Goal: Information Seeking & Learning: Learn about a topic

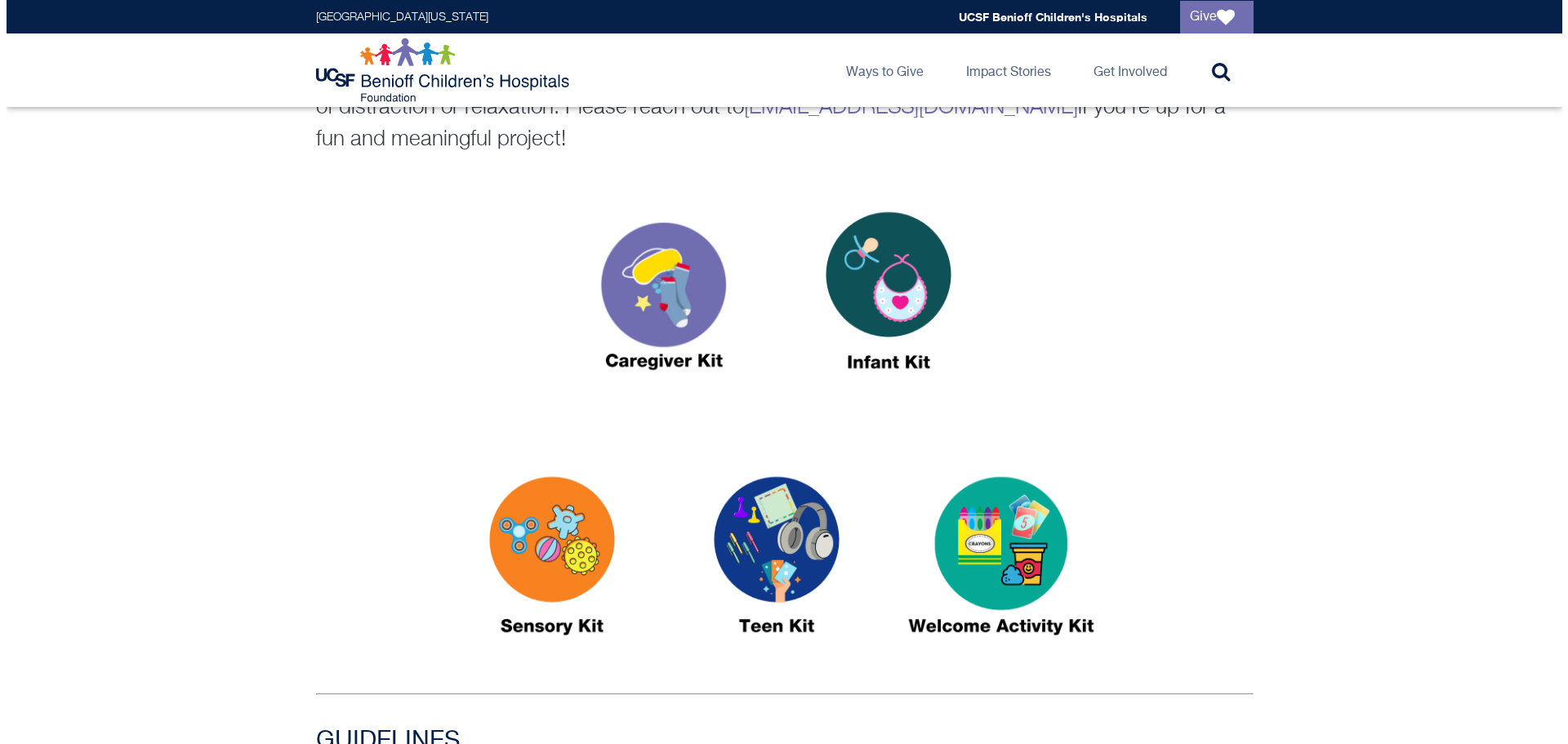
scroll to position [653, 0]
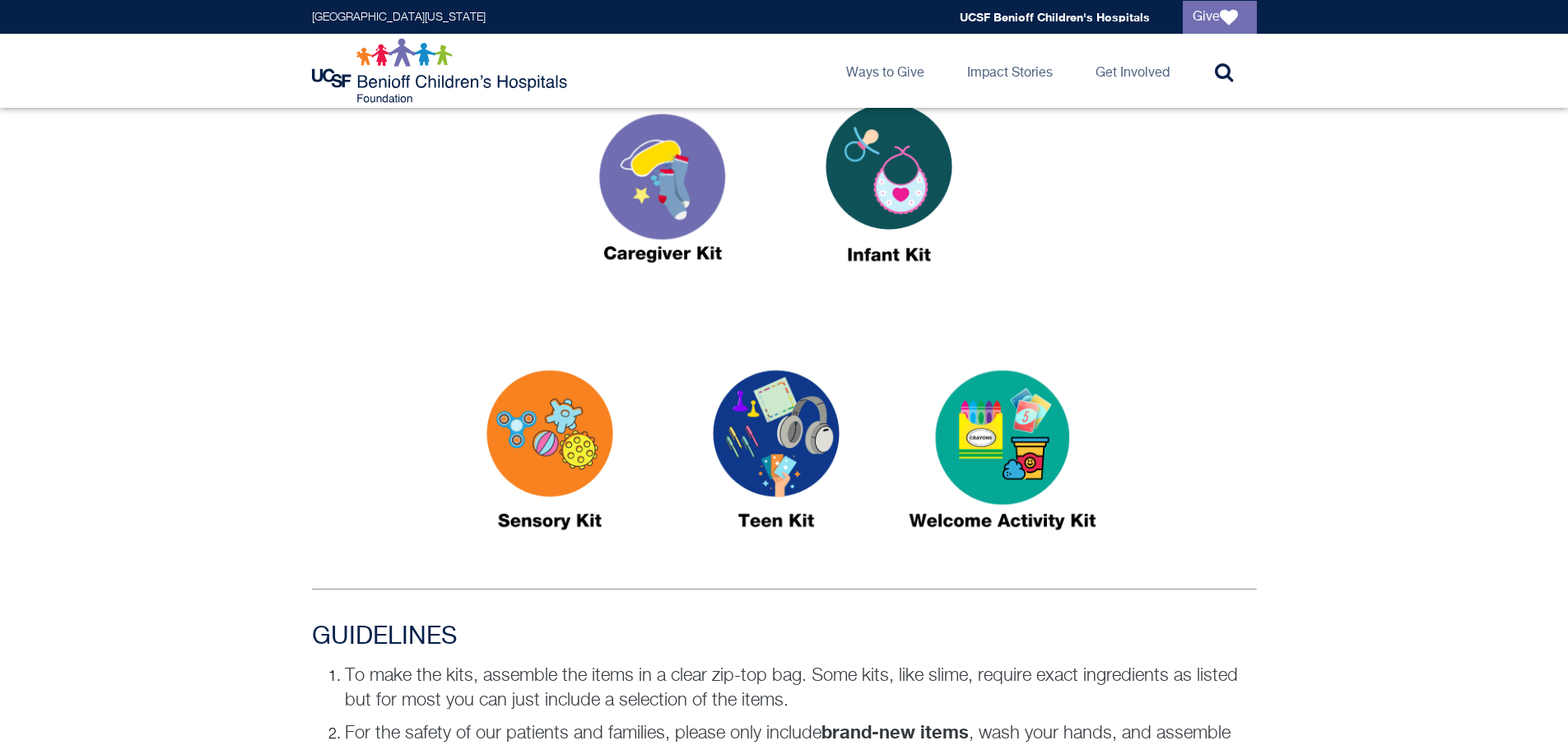
click at [1021, 432] on img at bounding box center [1002, 457] width 205 height 237
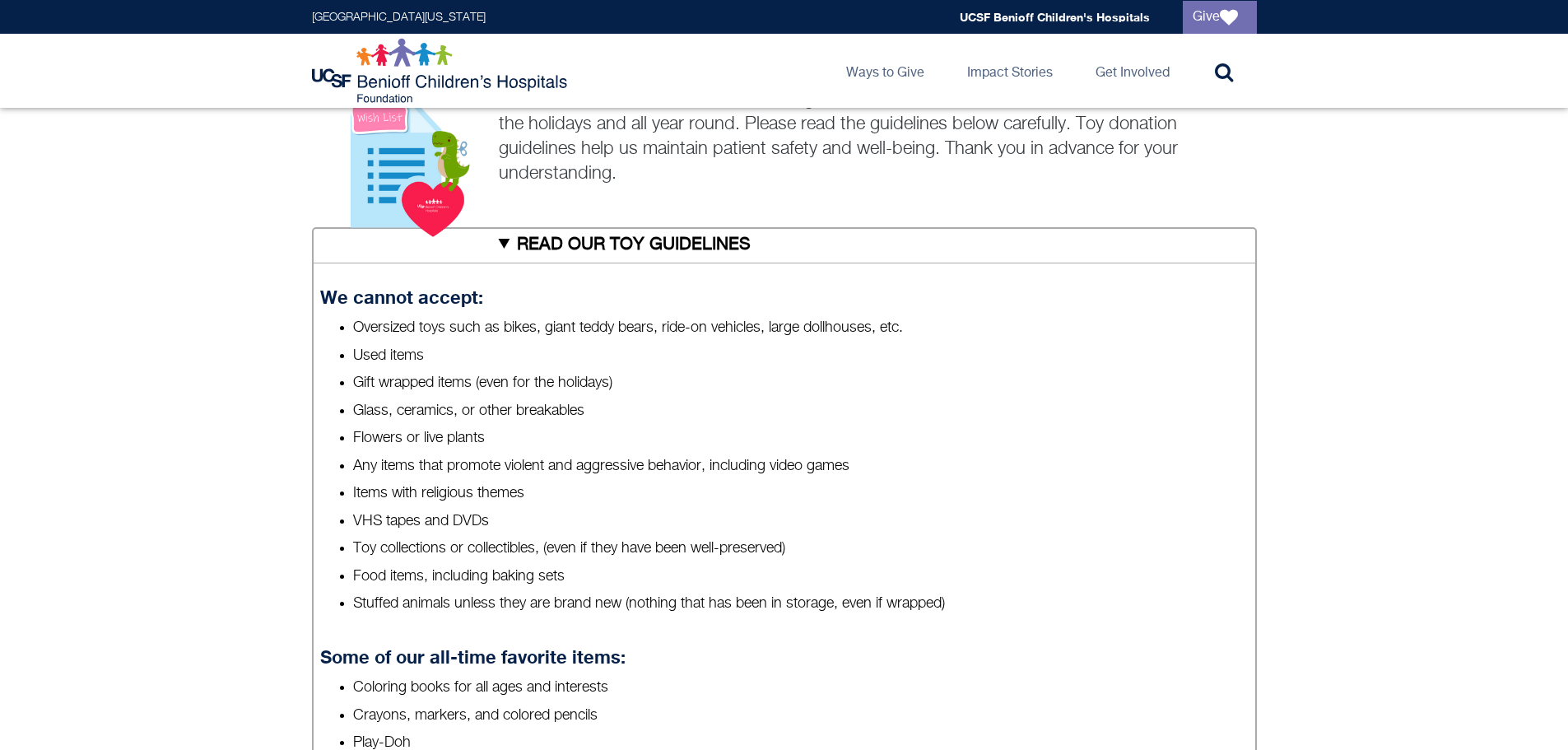
scroll to position [329, 0]
